Goal: Information Seeking & Learning: Learn about a topic

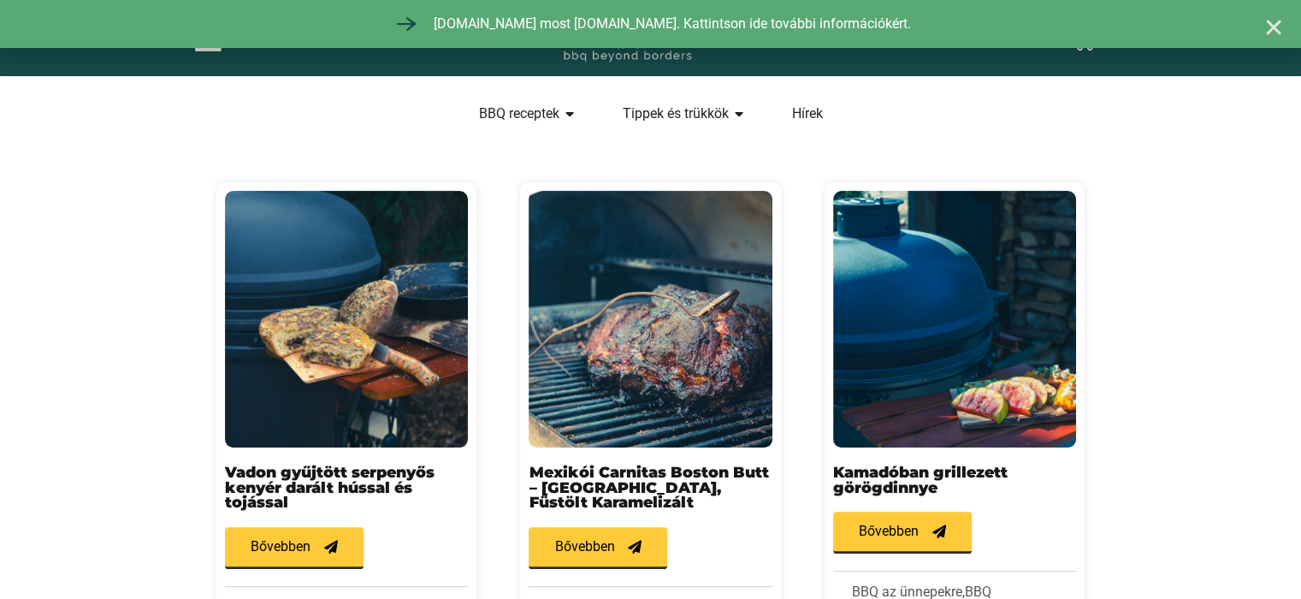
scroll to position [484, 0]
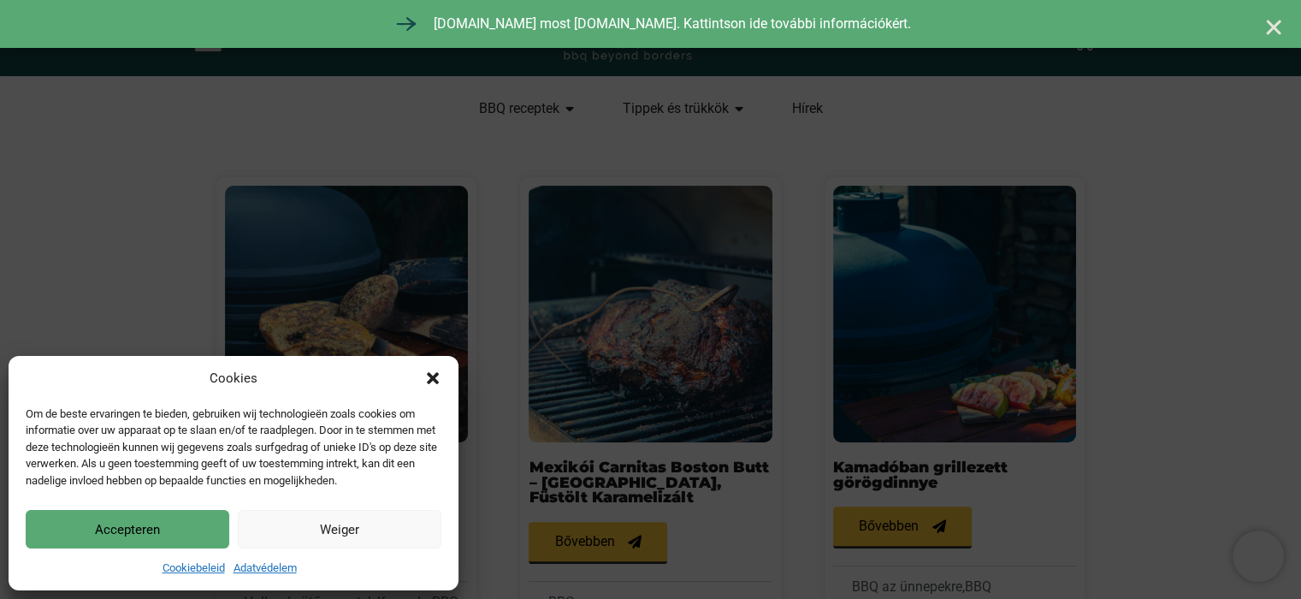
click at [441, 378] on div "Cookies Om de beste ervaringen te bieden, gebruiken wij technologieën zoals coo…" at bounding box center [234, 473] width 450 height 234
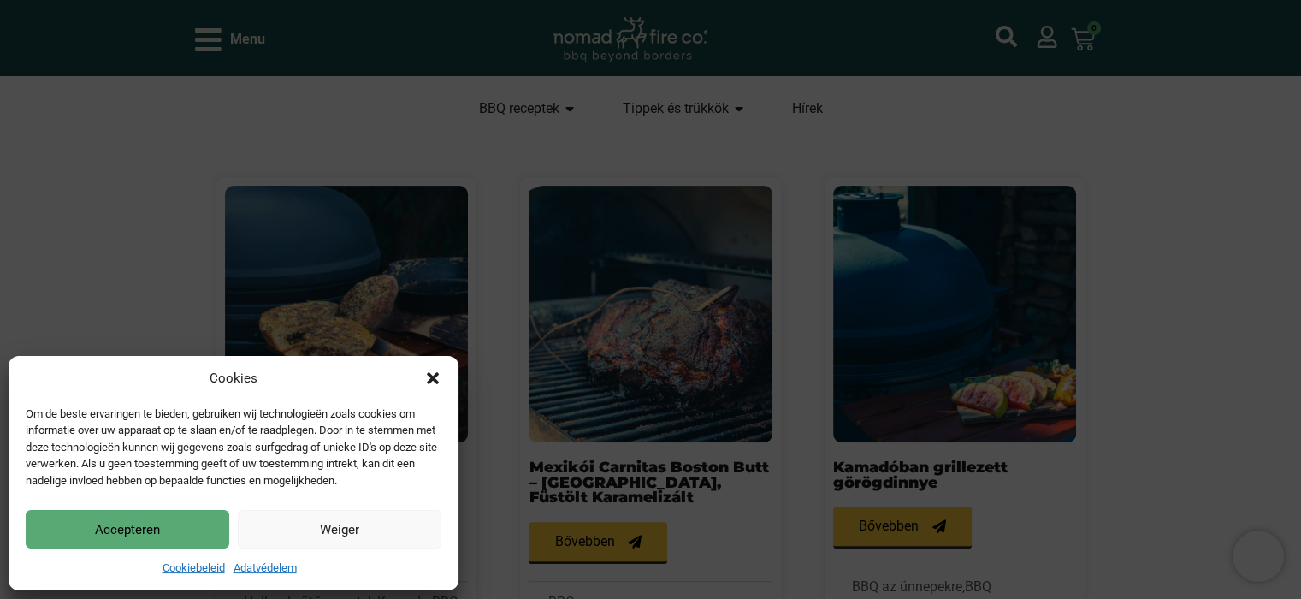
click at [436, 377] on icon "Párbeszéd bezárása" at bounding box center [432, 378] width 17 height 17
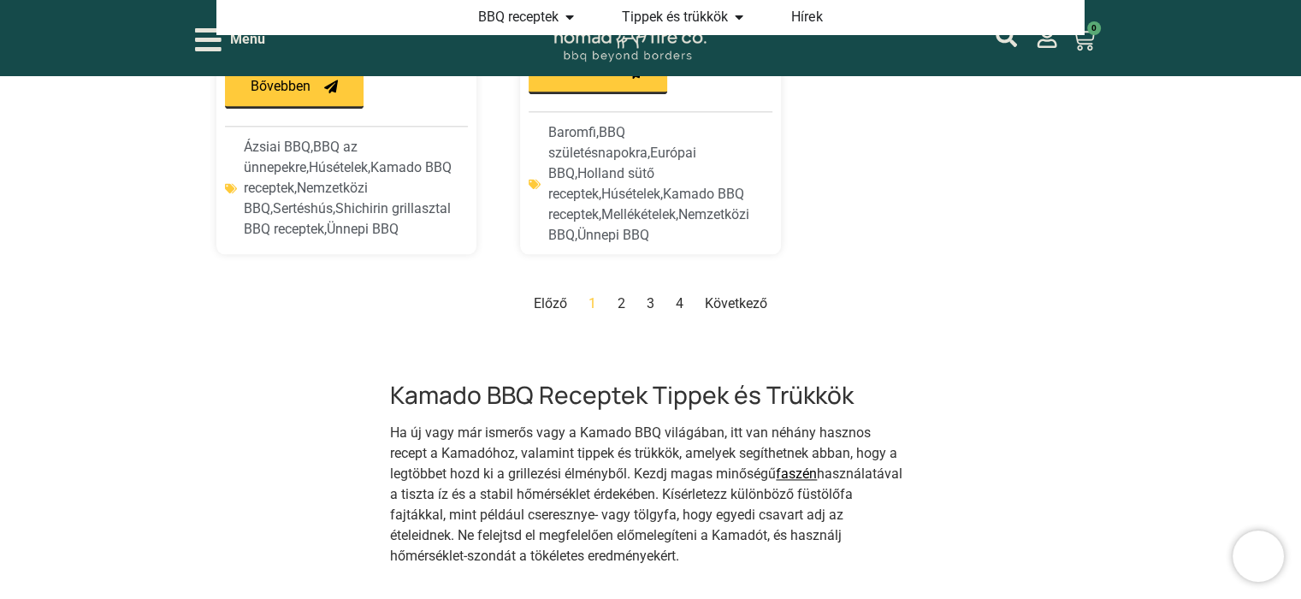
scroll to position [2109, 0]
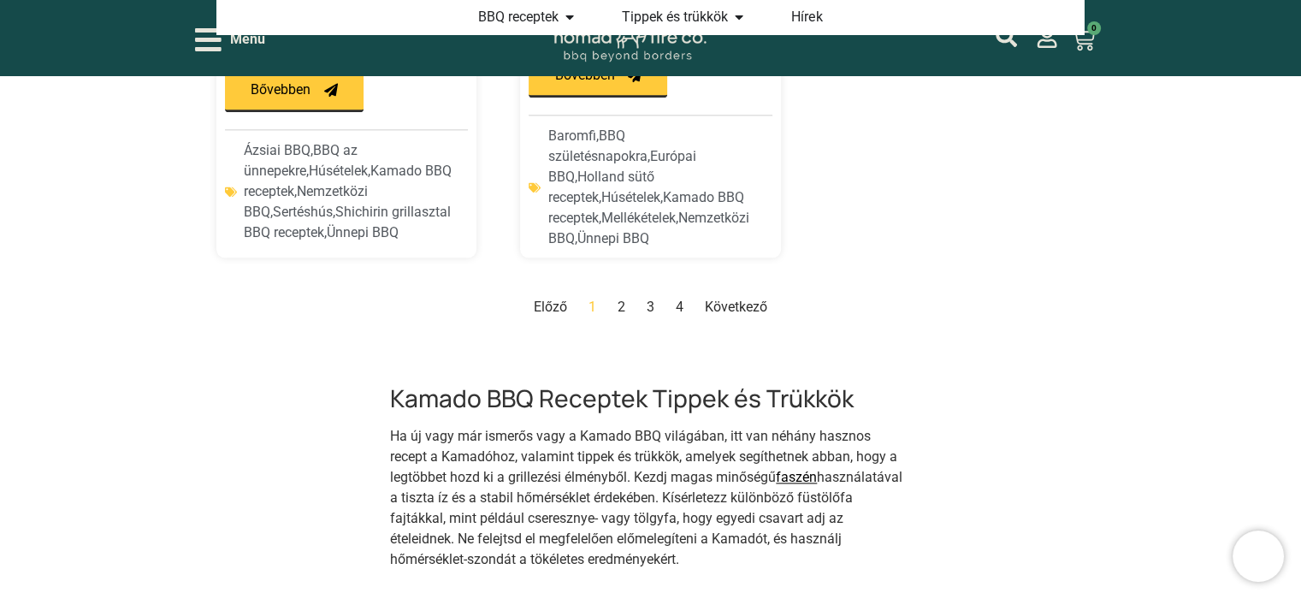
click at [733, 299] on link "Következő" at bounding box center [736, 307] width 62 height 16
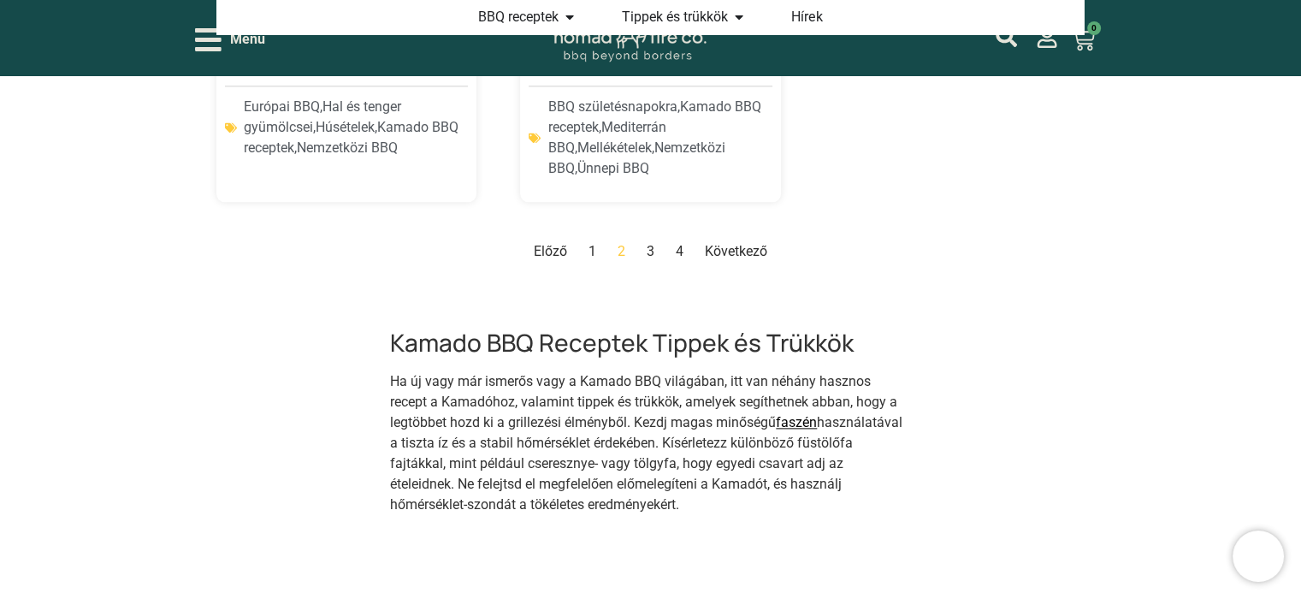
scroll to position [2143, 0]
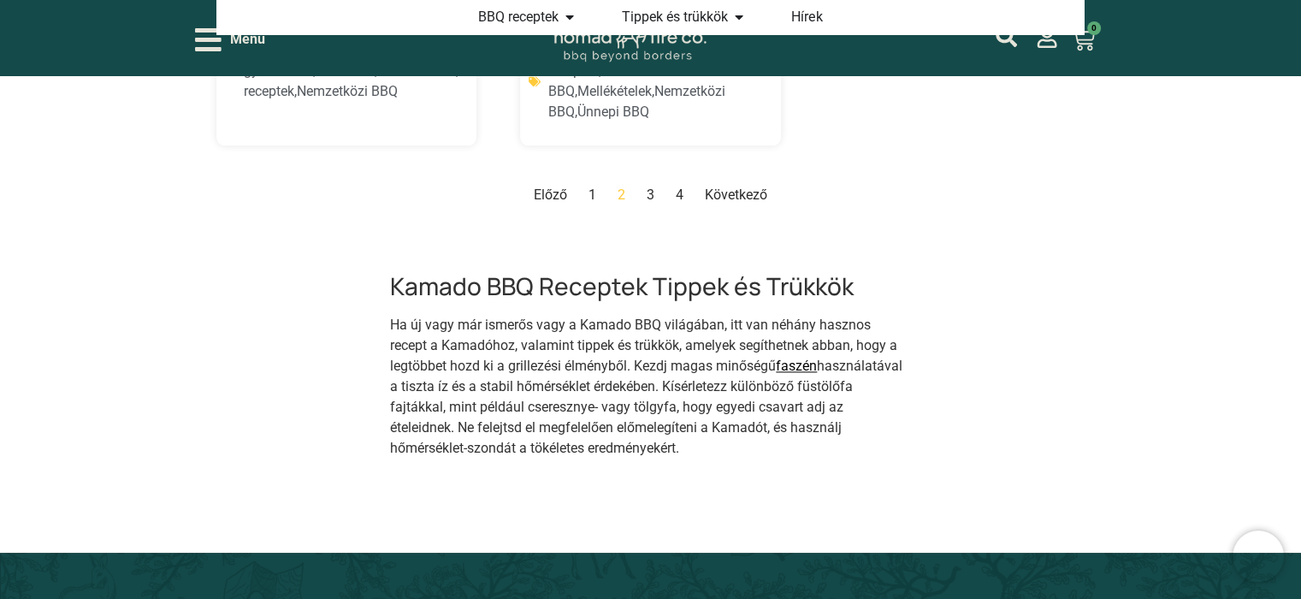
click at [647, 186] on link "Oldal 3" at bounding box center [651, 194] width 8 height 16
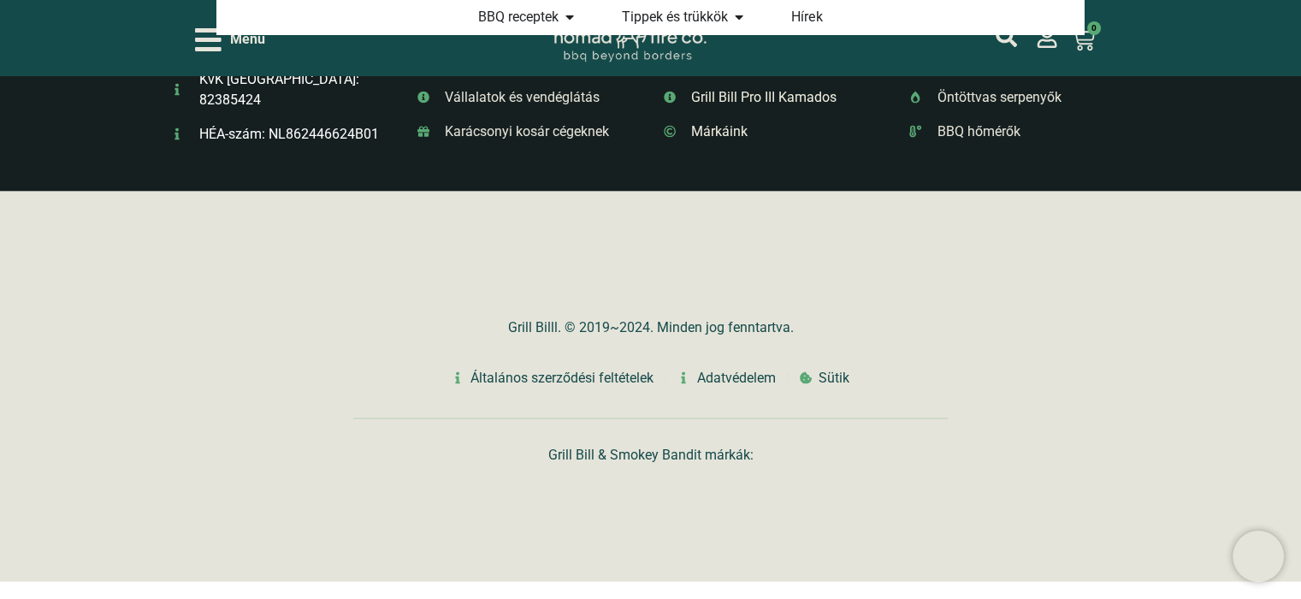
scroll to position [3284, 0]
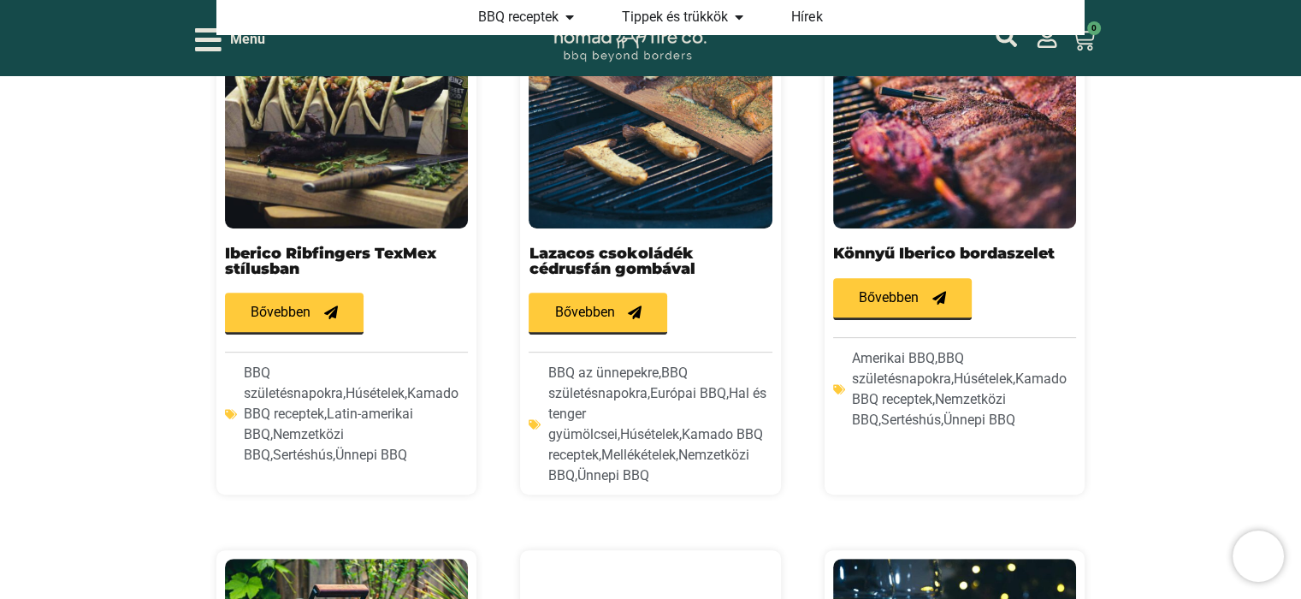
scroll to position [660, 0]
